Goal: Browse casually

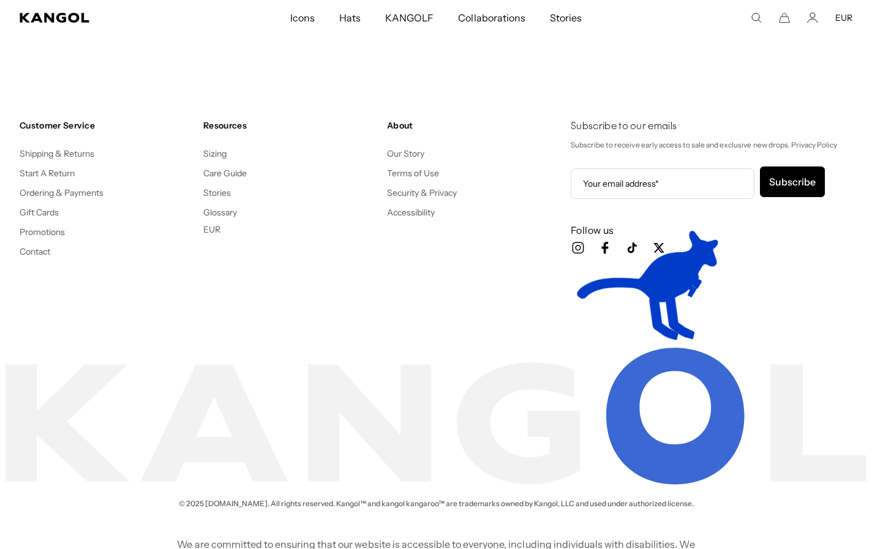
scroll to position [0, 252]
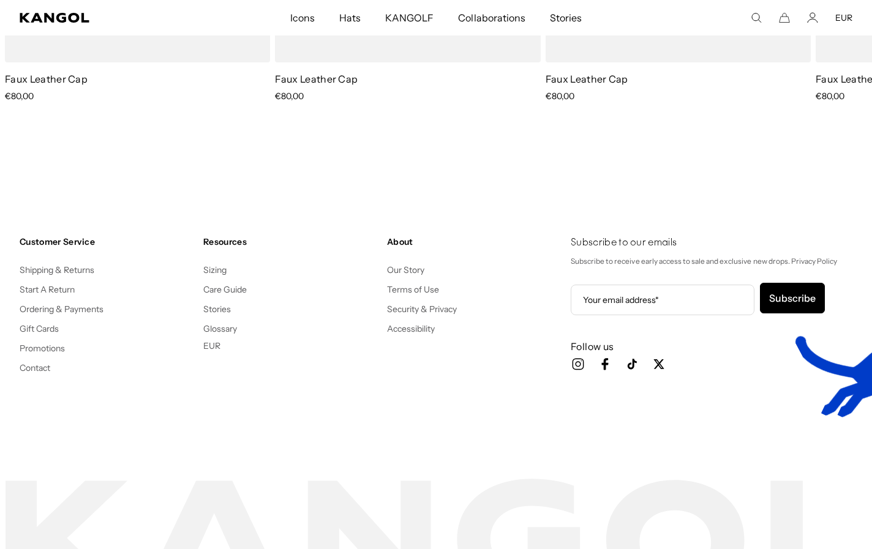
scroll to position [0, 252]
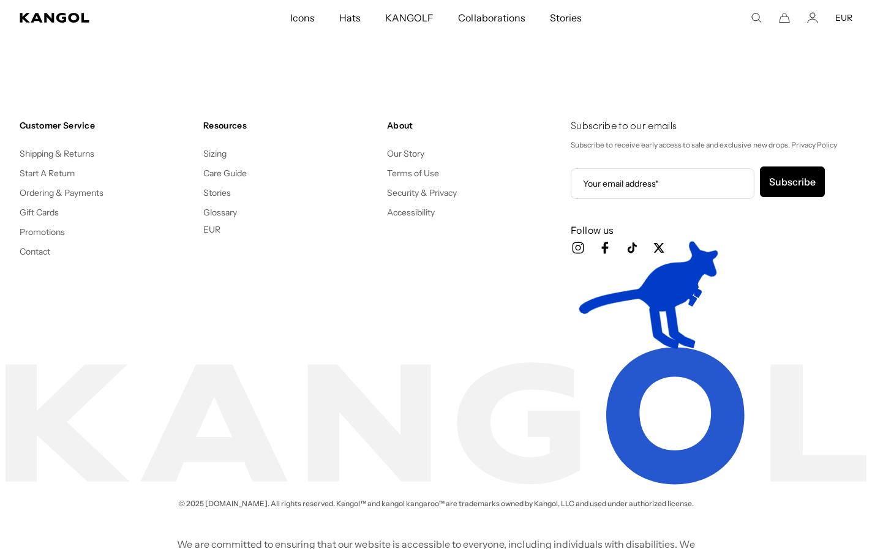
scroll to position [0, 252]
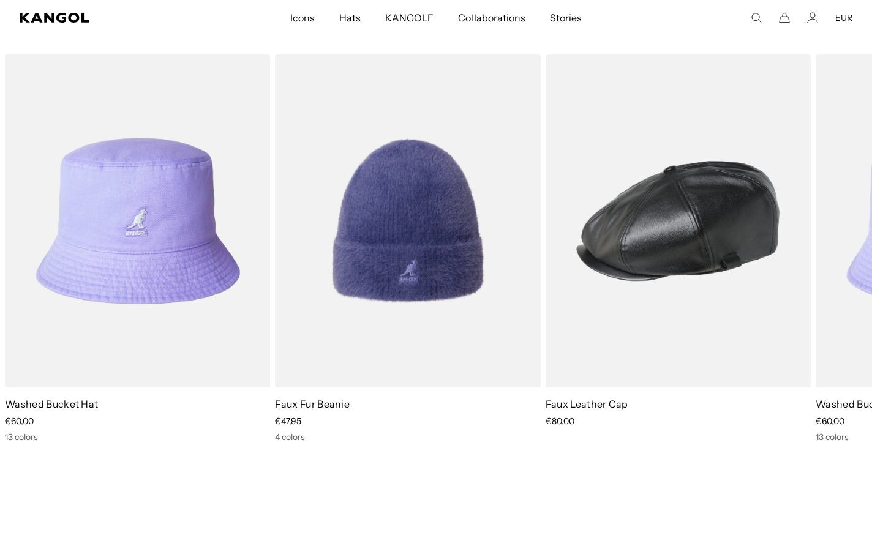
scroll to position [0, 252]
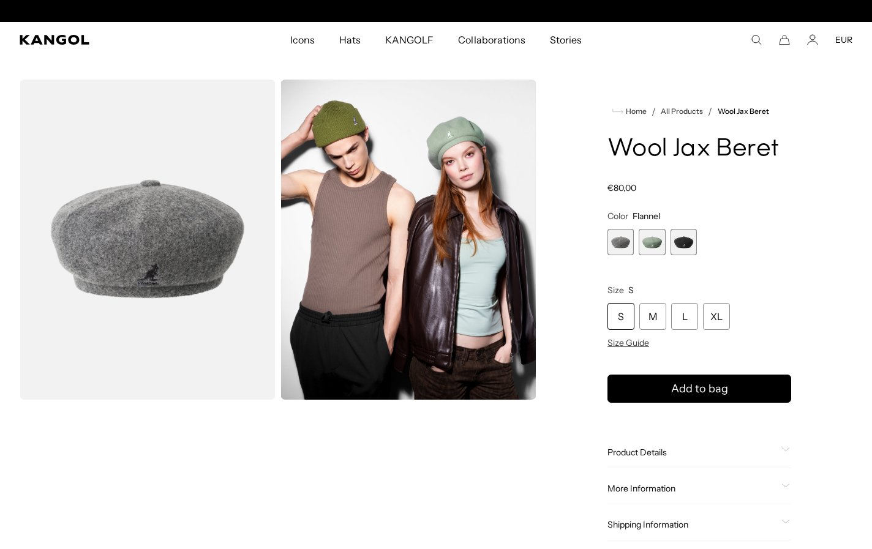
scroll to position [0, 252]
